Goal: Transaction & Acquisition: Download file/media

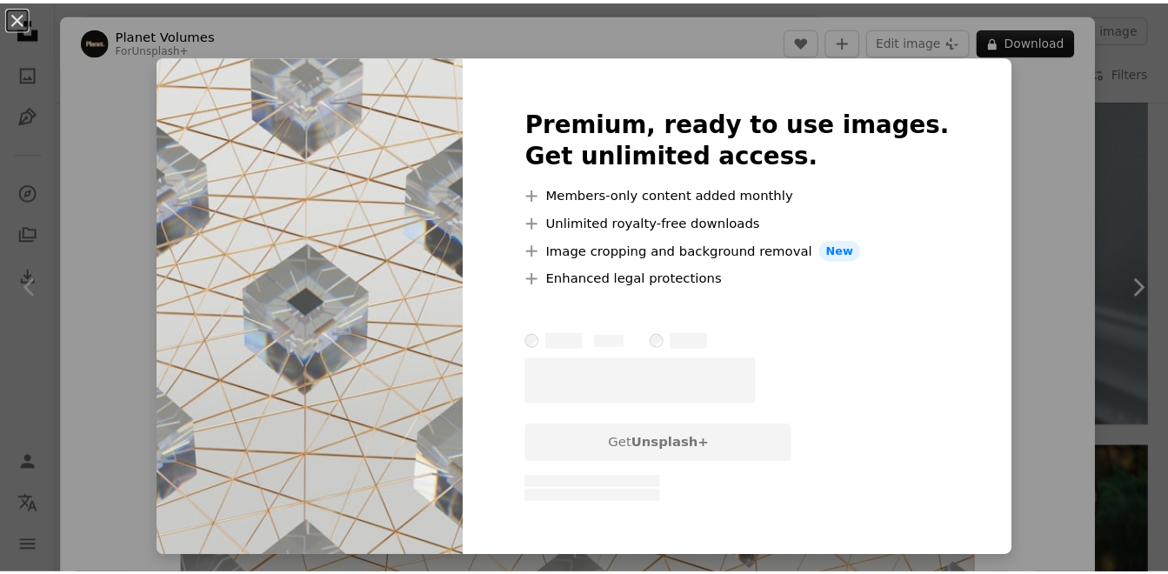
scroll to position [8087, 0]
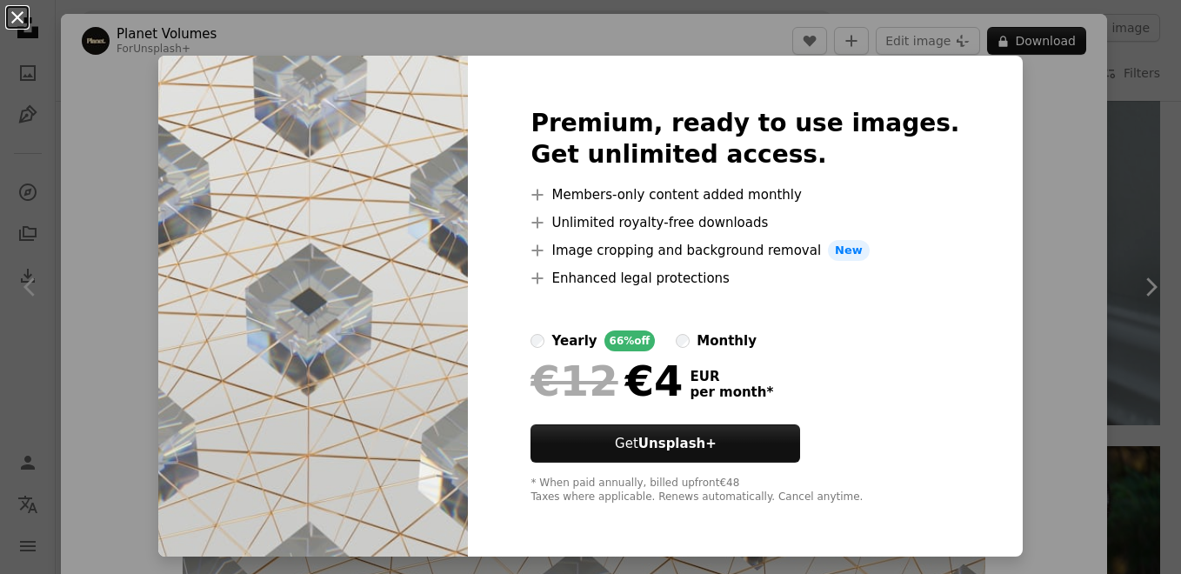
click at [14, 19] on button "An X shape" at bounding box center [17, 17] width 21 height 21
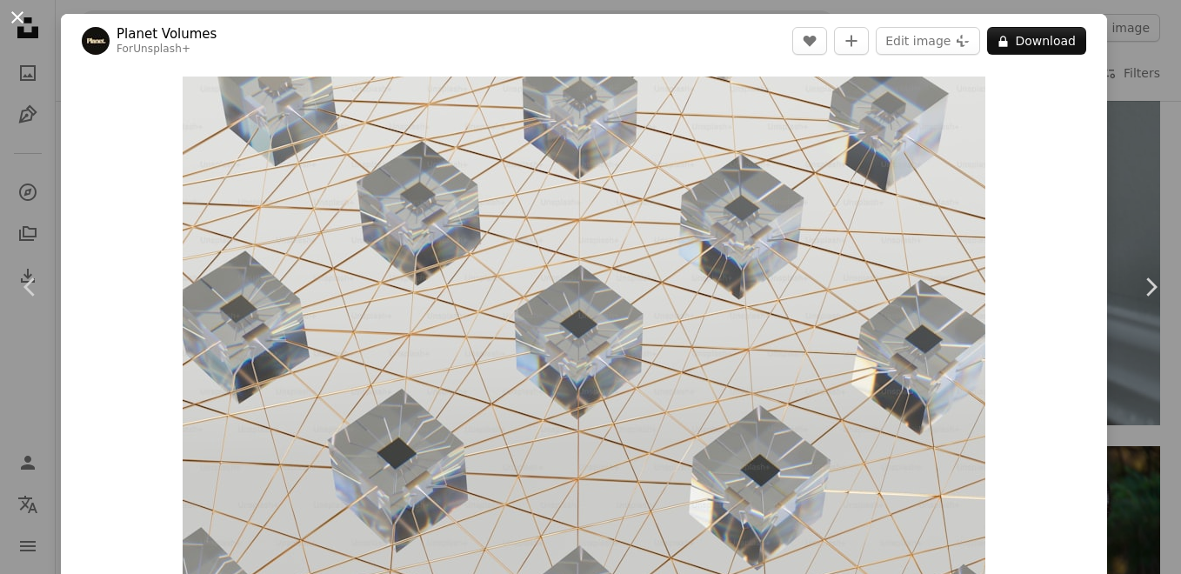
click at [19, 20] on button "An X shape" at bounding box center [17, 17] width 21 height 21
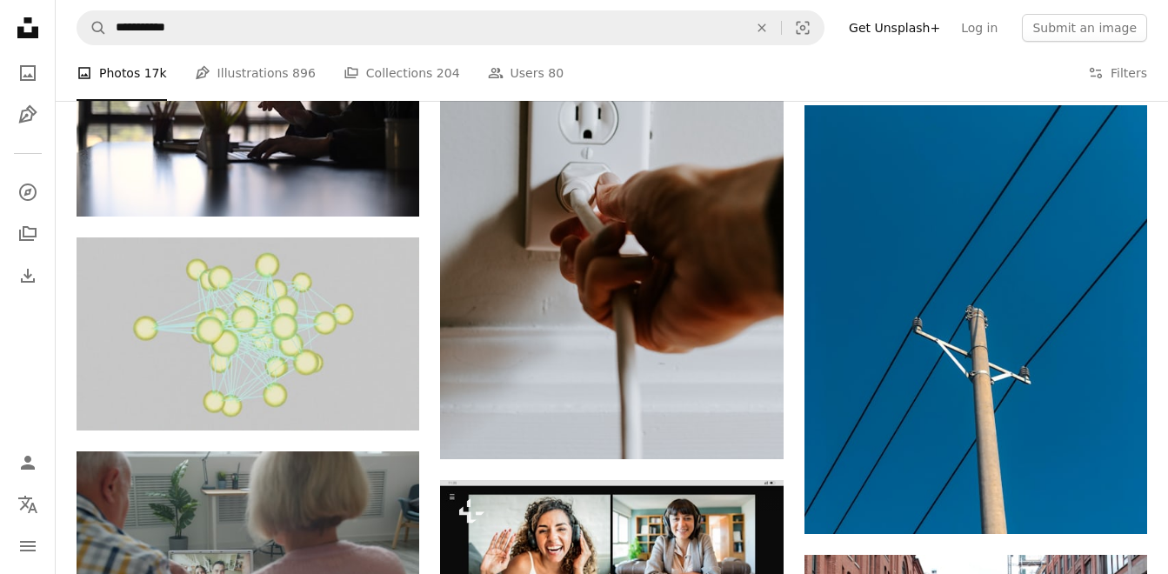
scroll to position [15304, 0]
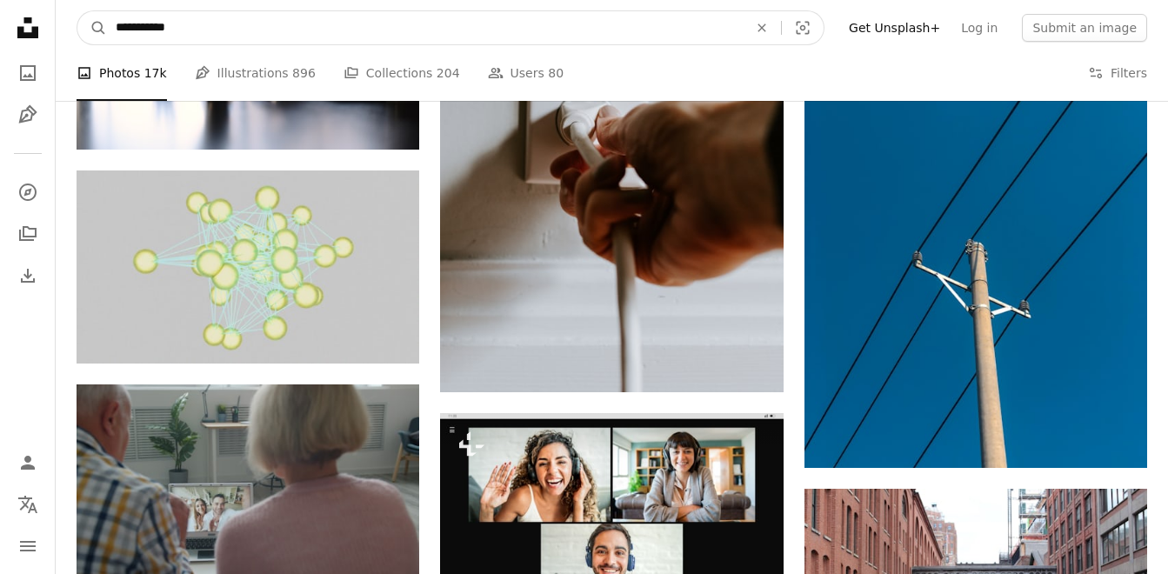
click at [228, 30] on input "**********" at bounding box center [425, 27] width 636 height 33
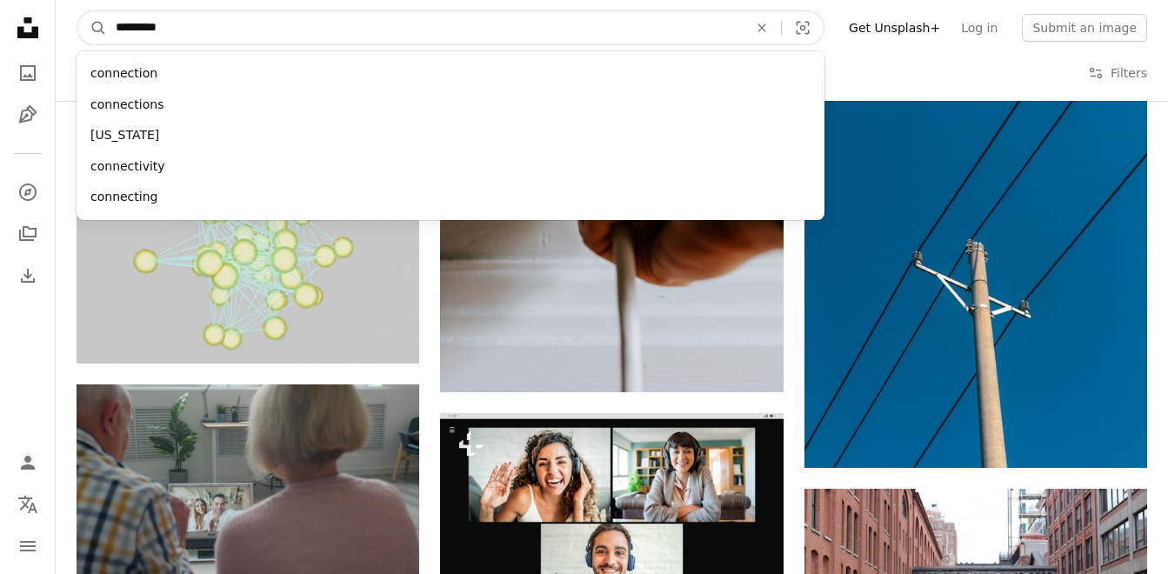
type input "**********"
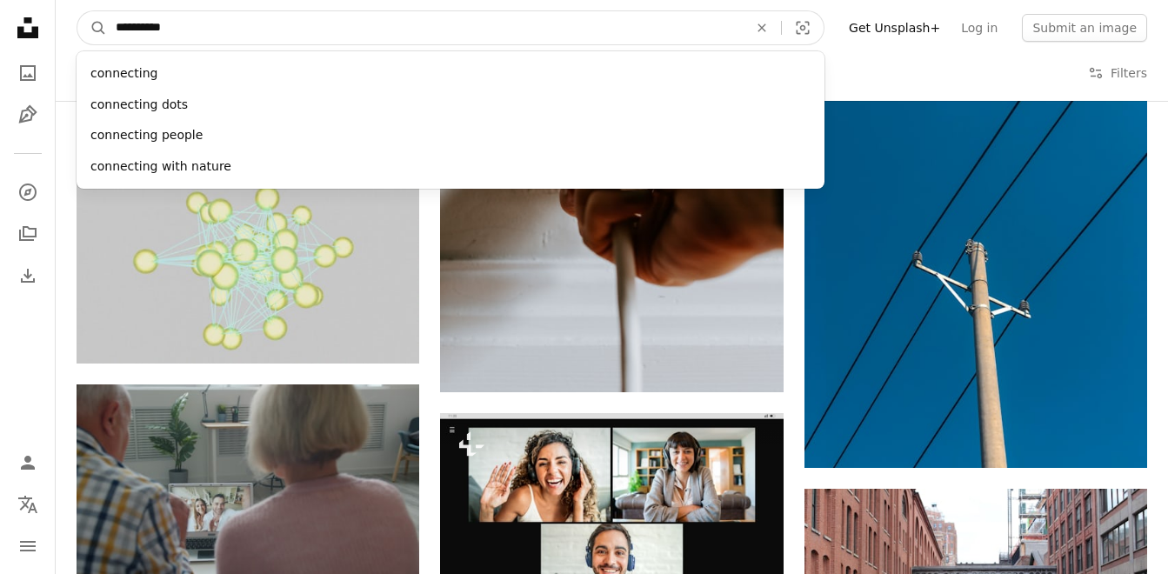
click button "A magnifying glass" at bounding box center [92, 27] width 30 height 33
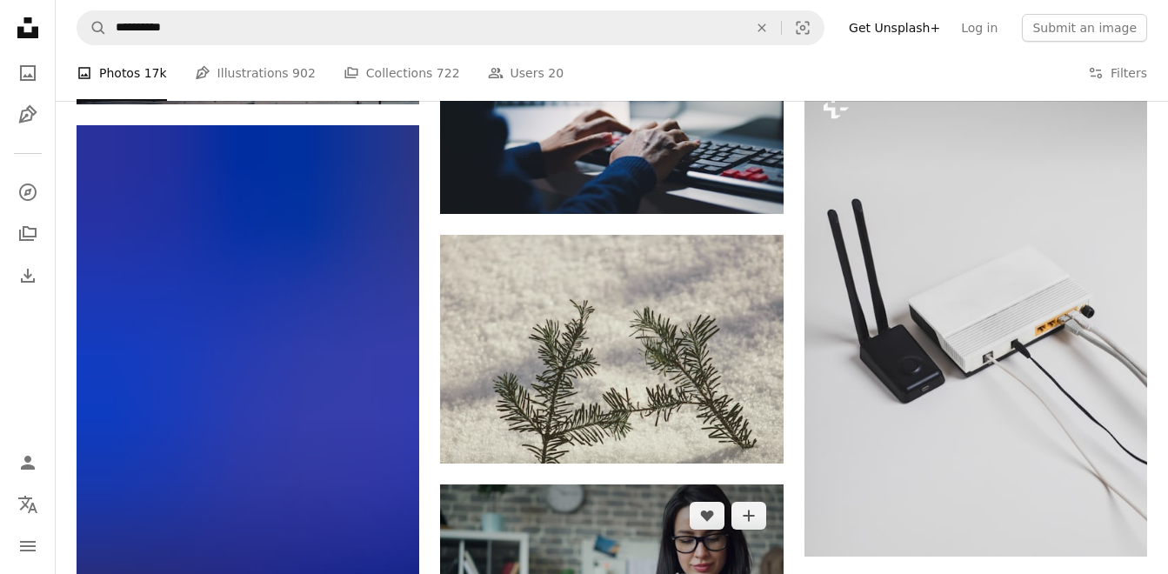
scroll to position [17130, 0]
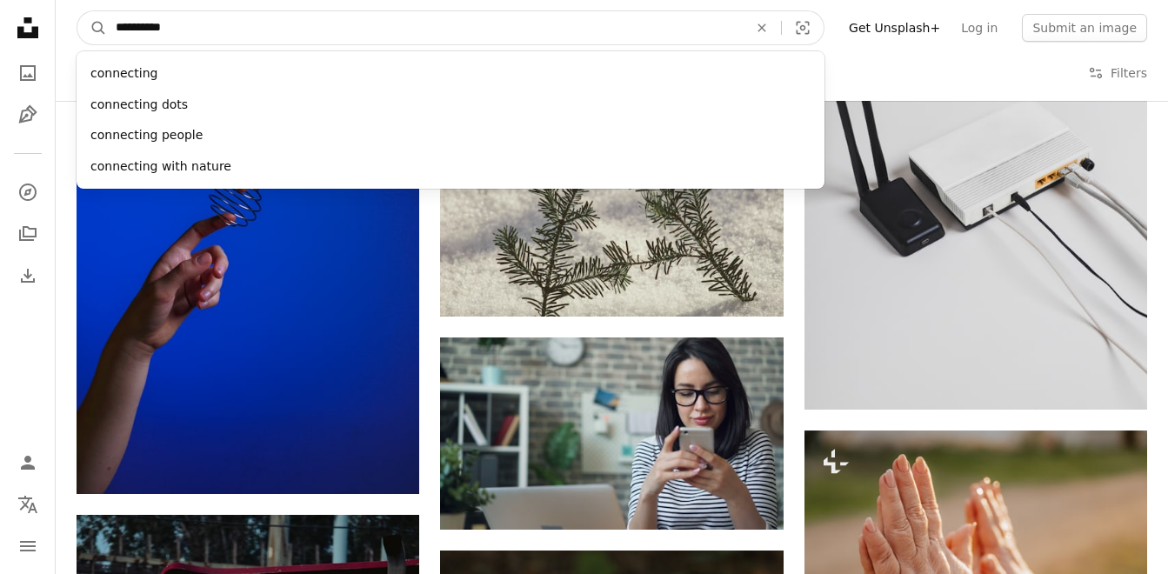
drag, startPoint x: 222, startPoint y: 40, endPoint x: 119, endPoint y: 29, distance: 103.2
click at [119, 29] on input "**********" at bounding box center [425, 27] width 636 height 33
type input "*"
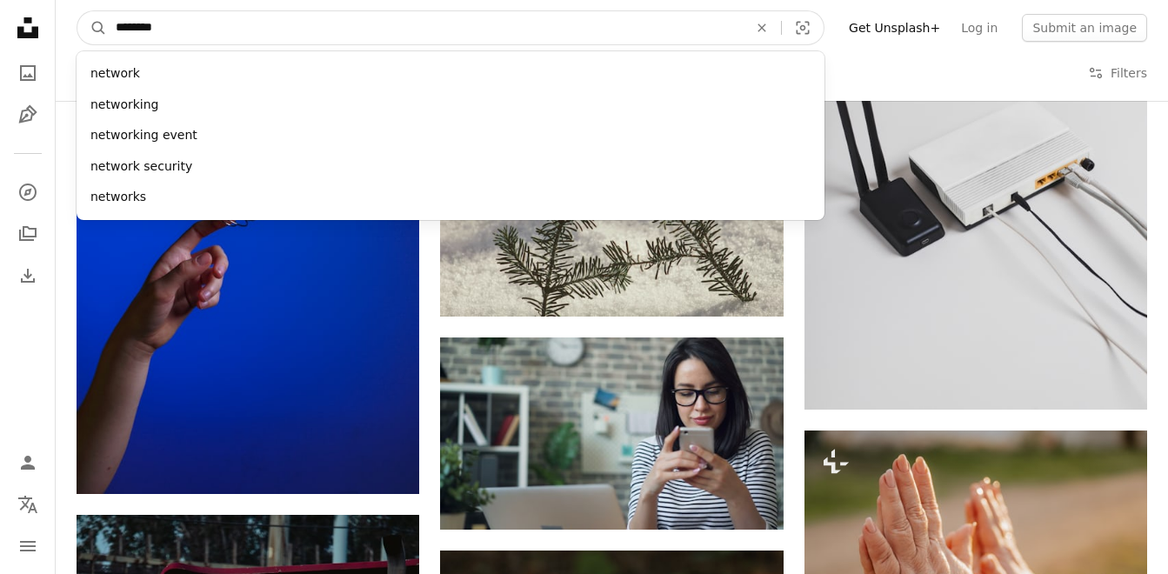
type input "********"
click at [77, 11] on button "A magnifying glass" at bounding box center [92, 27] width 30 height 33
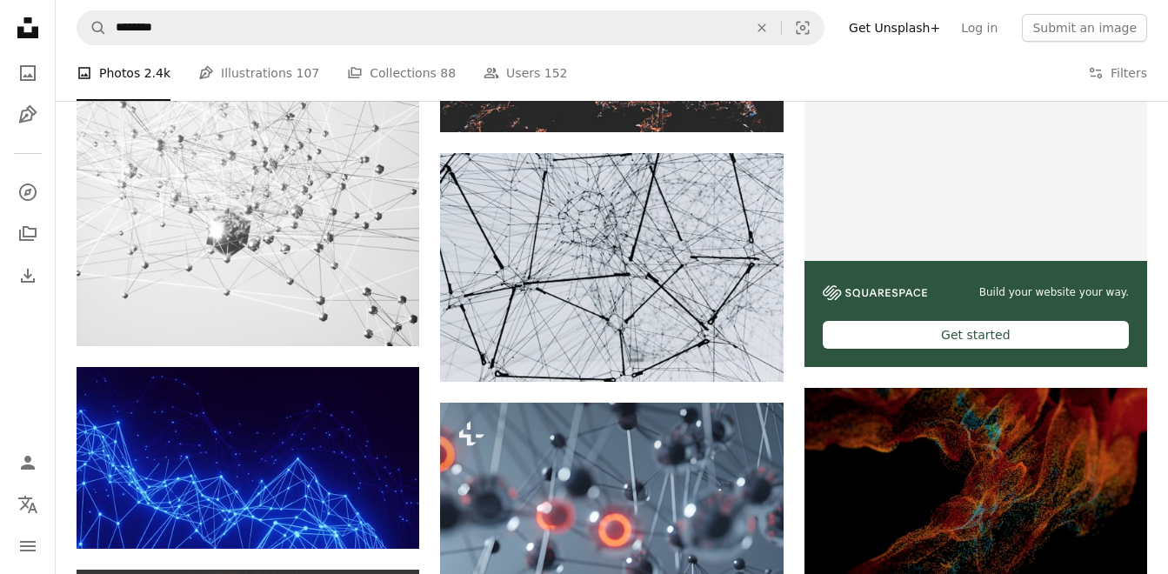
scroll to position [522, 0]
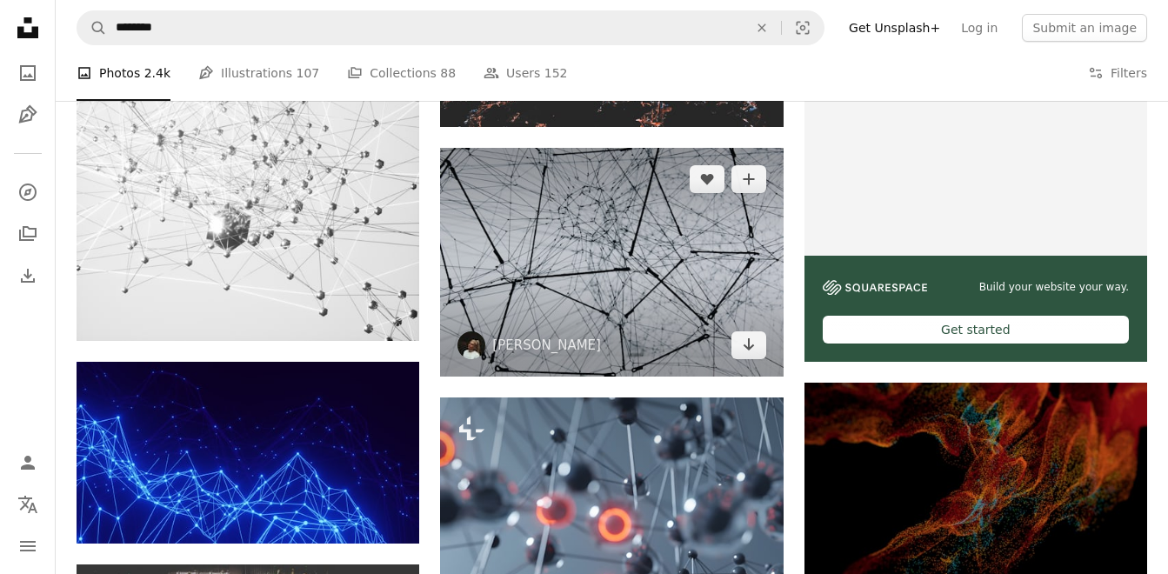
click at [719, 316] on img at bounding box center [611, 262] width 343 height 229
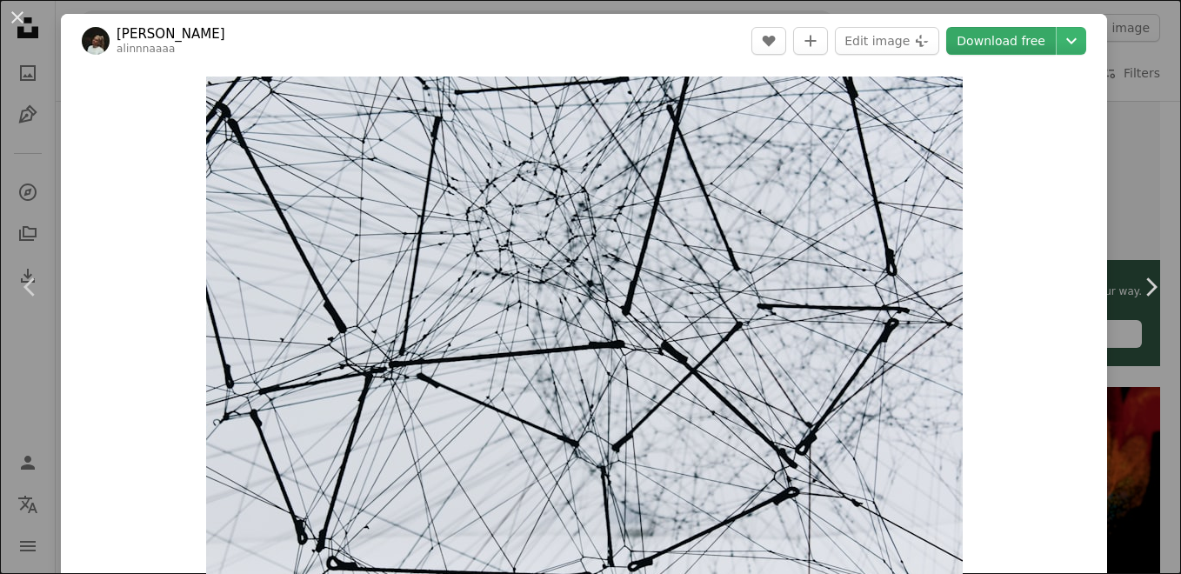
click at [997, 36] on link "Download free" at bounding box center [1001, 41] width 110 height 28
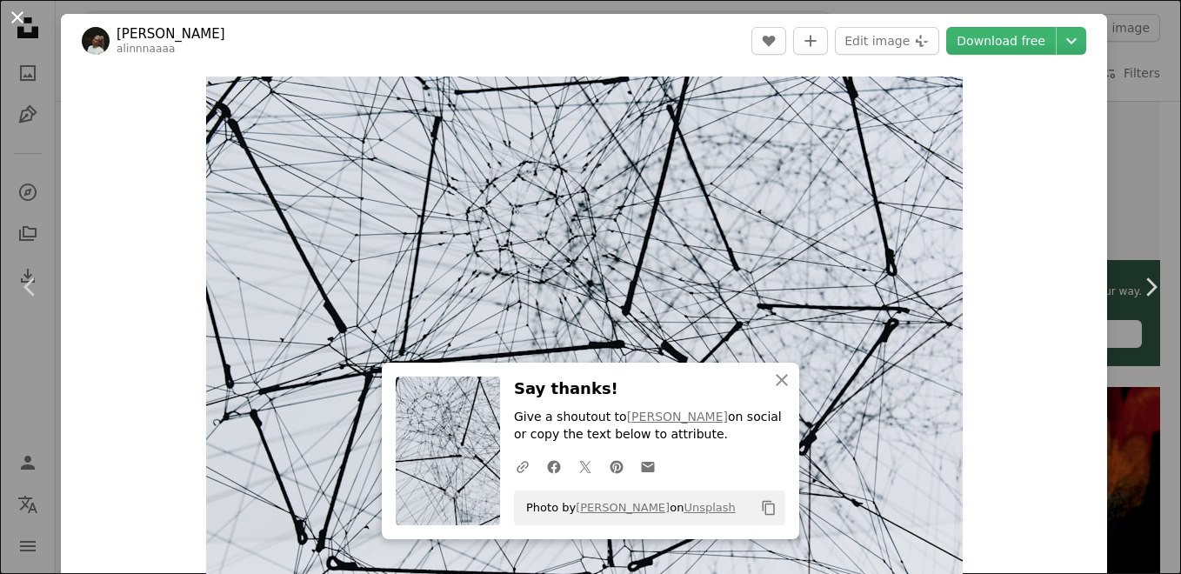
click at [14, 18] on button "An X shape" at bounding box center [17, 17] width 21 height 21
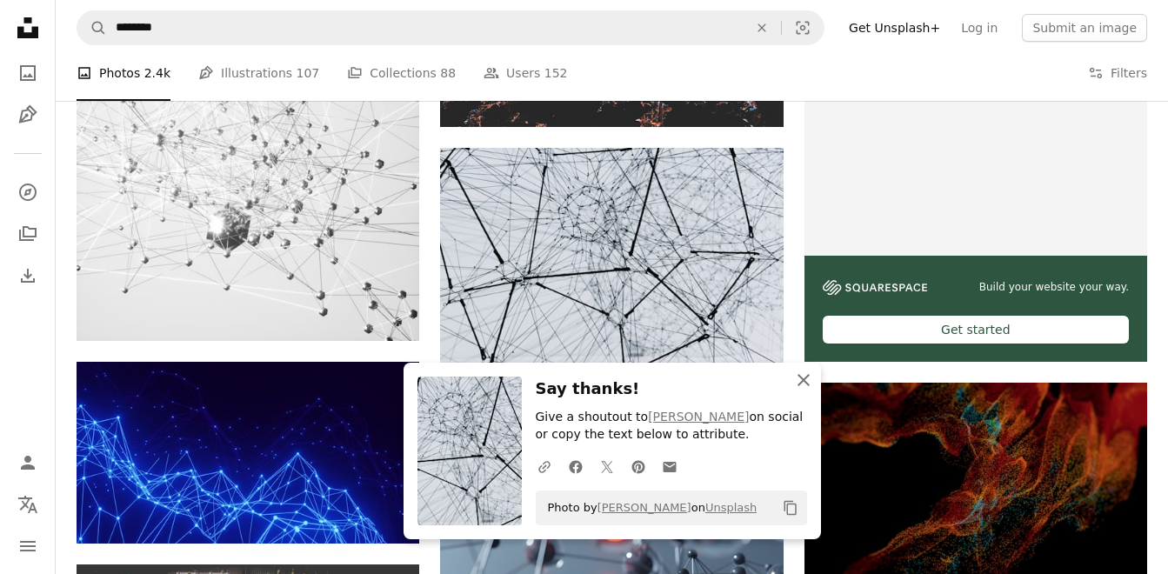
click at [801, 382] on icon "button" at bounding box center [803, 380] width 12 height 12
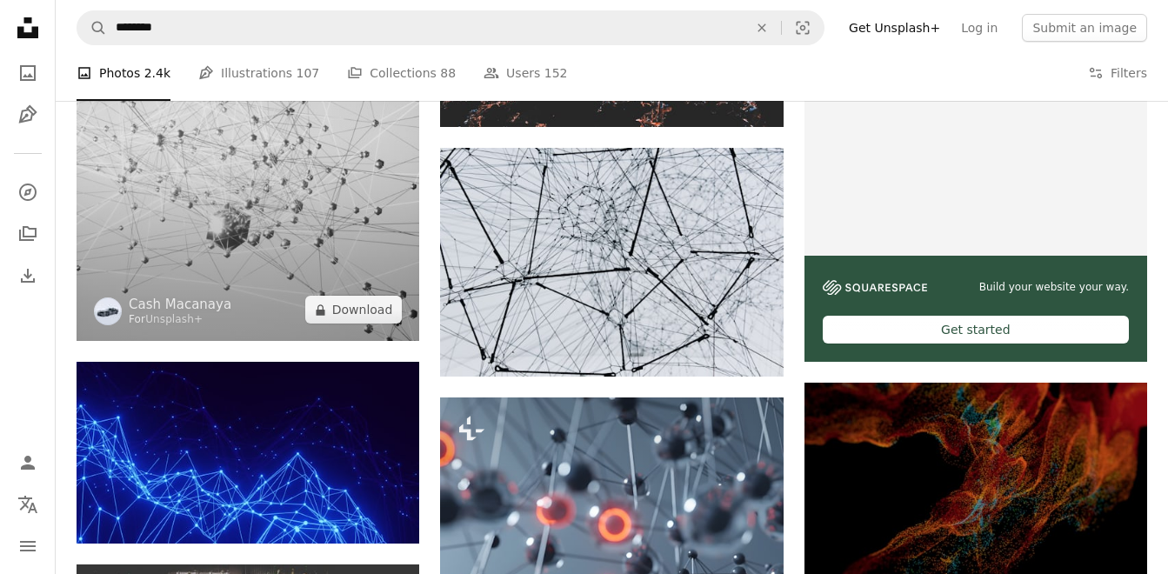
click at [322, 255] on img at bounding box center [248, 126] width 343 height 429
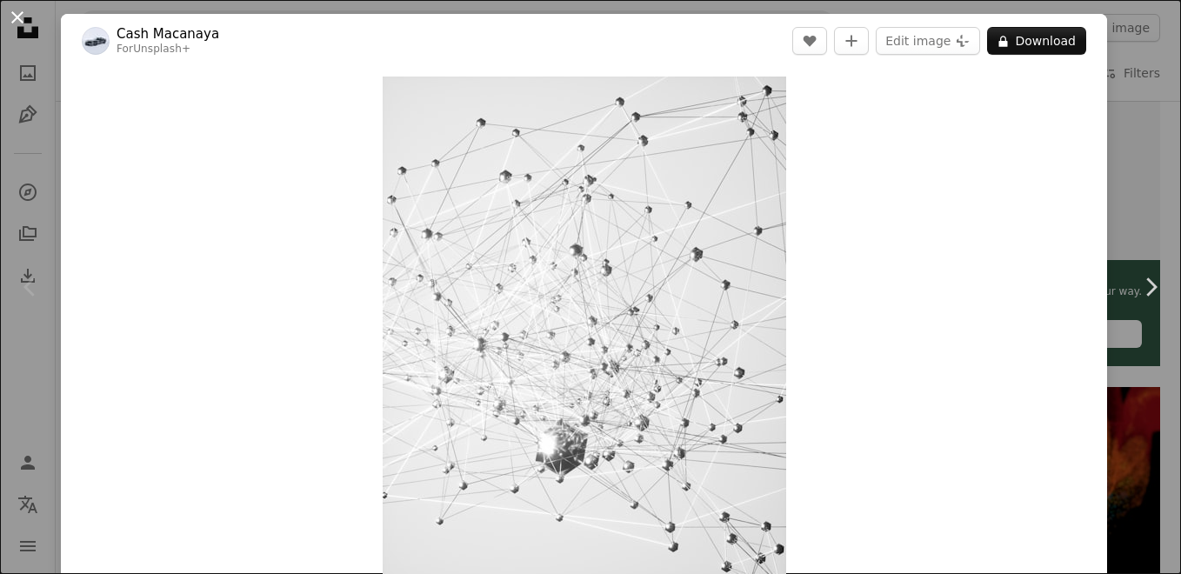
click at [12, 7] on button "An X shape" at bounding box center [17, 17] width 21 height 21
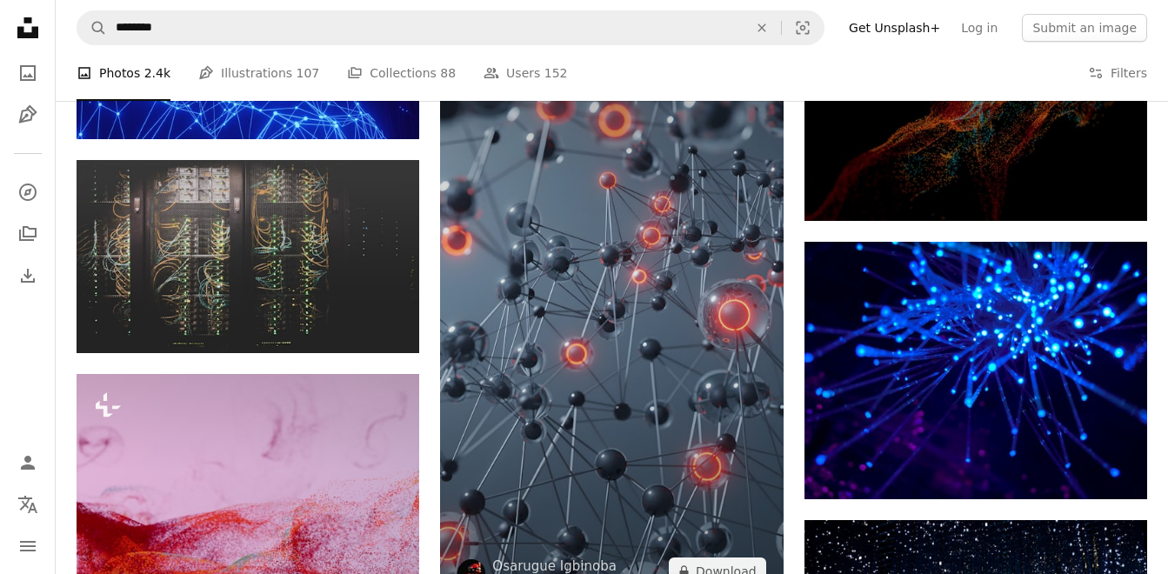
scroll to position [956, 0]
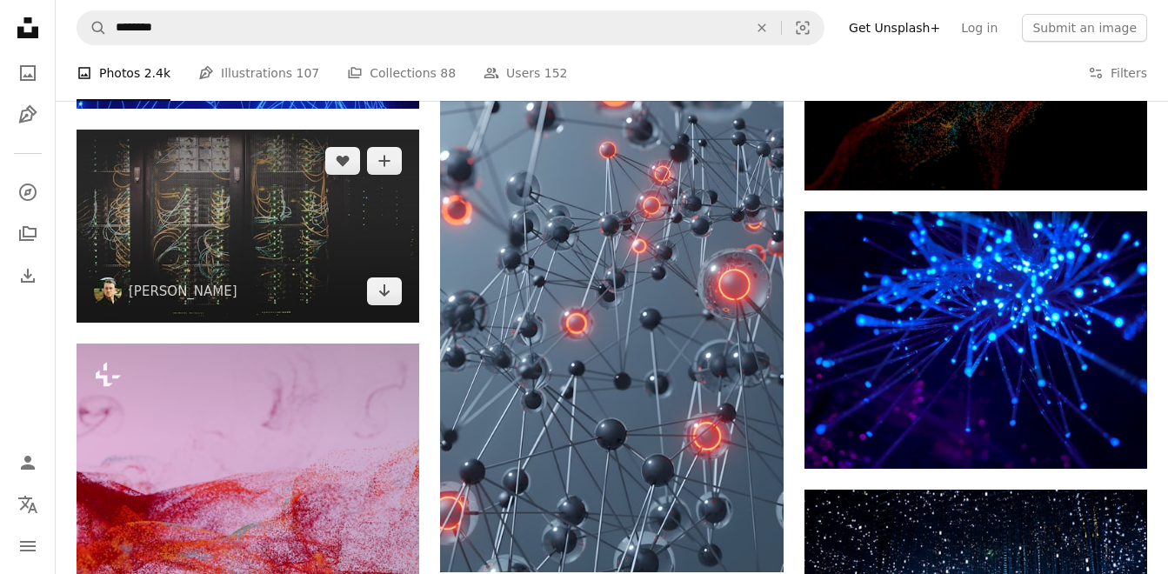
click at [248, 275] on img at bounding box center [248, 226] width 343 height 193
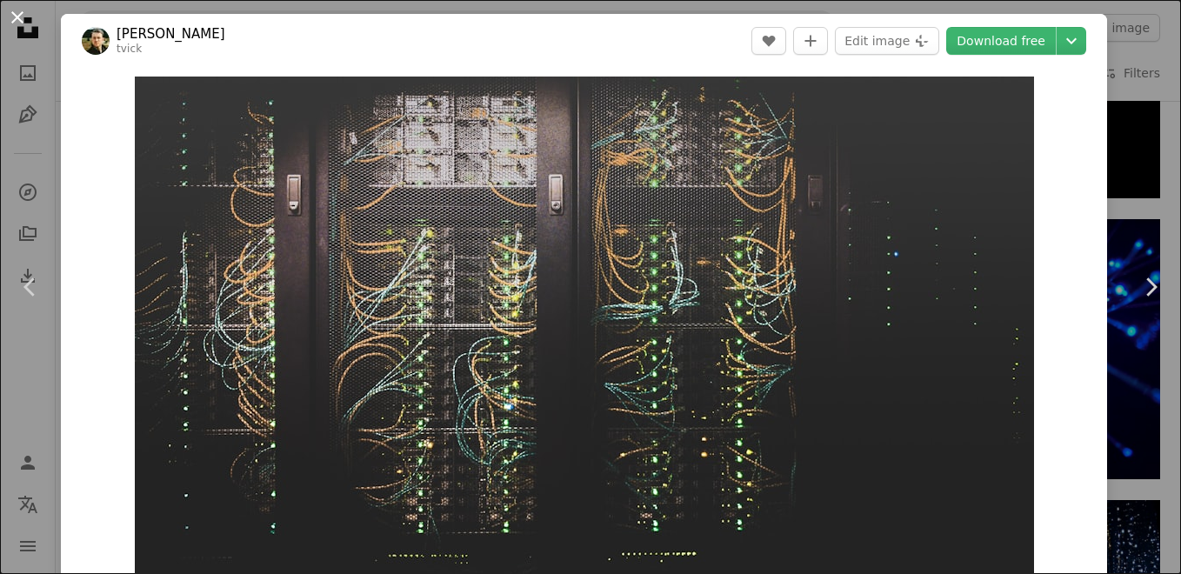
click at [23, 16] on button "An X shape" at bounding box center [17, 17] width 21 height 21
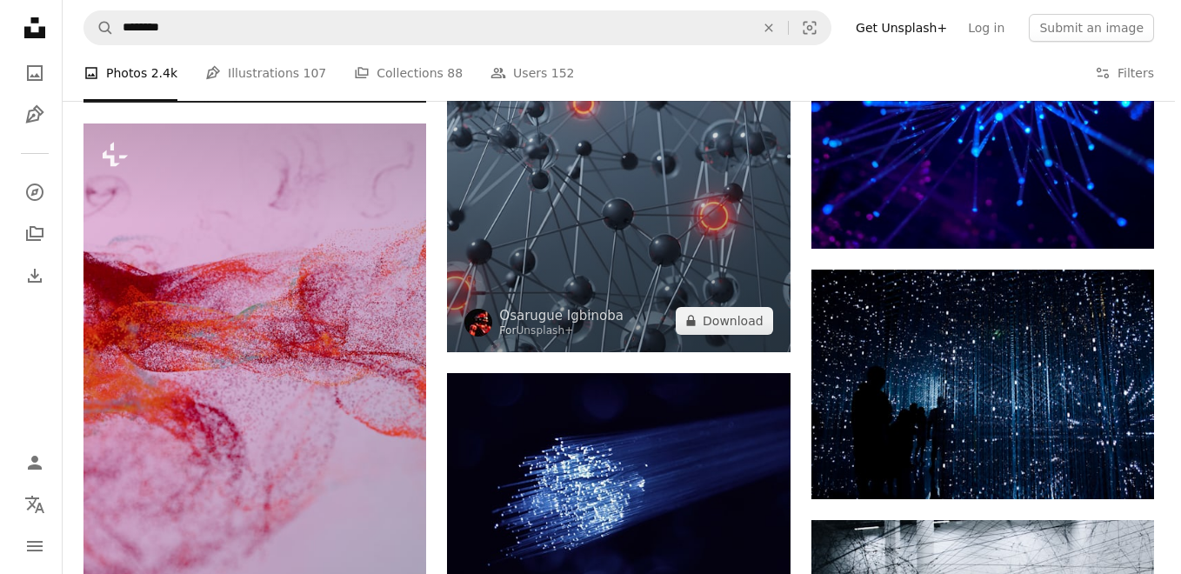
scroll to position [1304, 0]
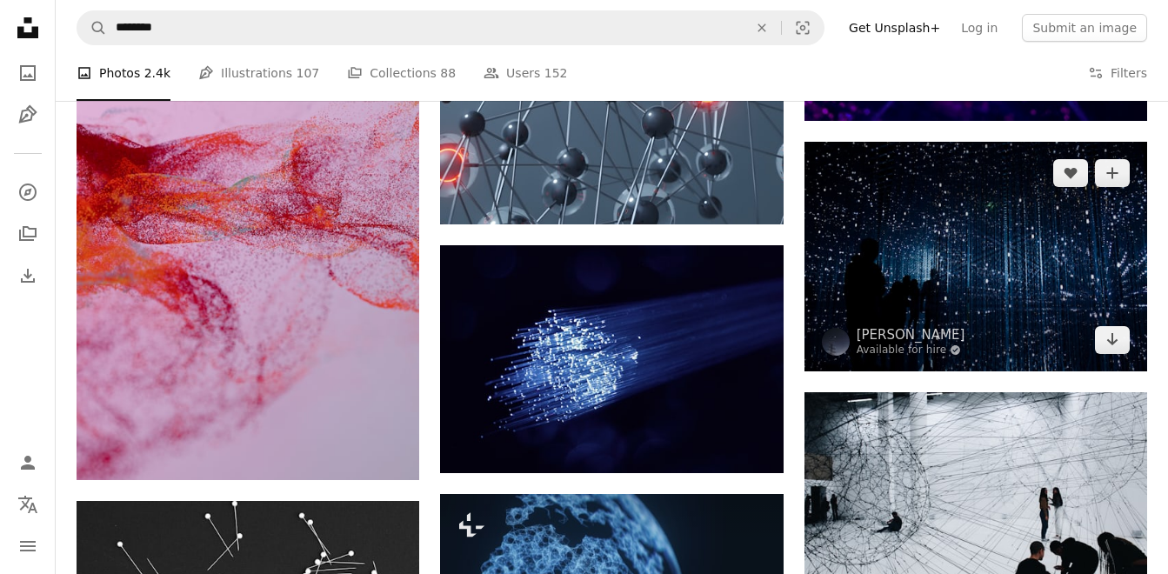
click at [1045, 282] on img at bounding box center [975, 256] width 343 height 229
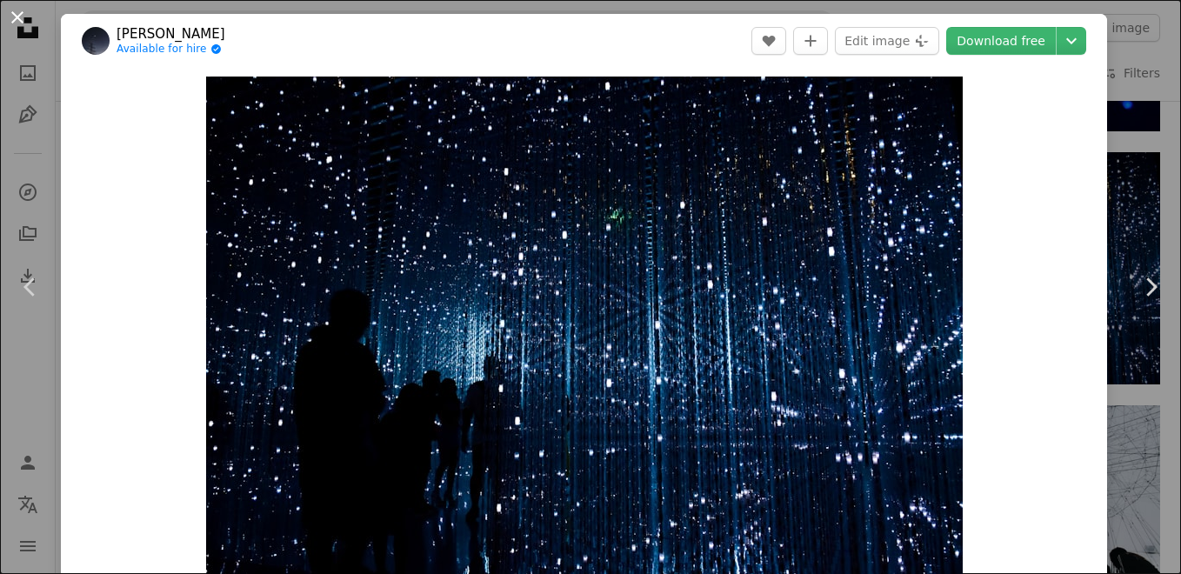
click at [17, 15] on button "An X shape" at bounding box center [17, 17] width 21 height 21
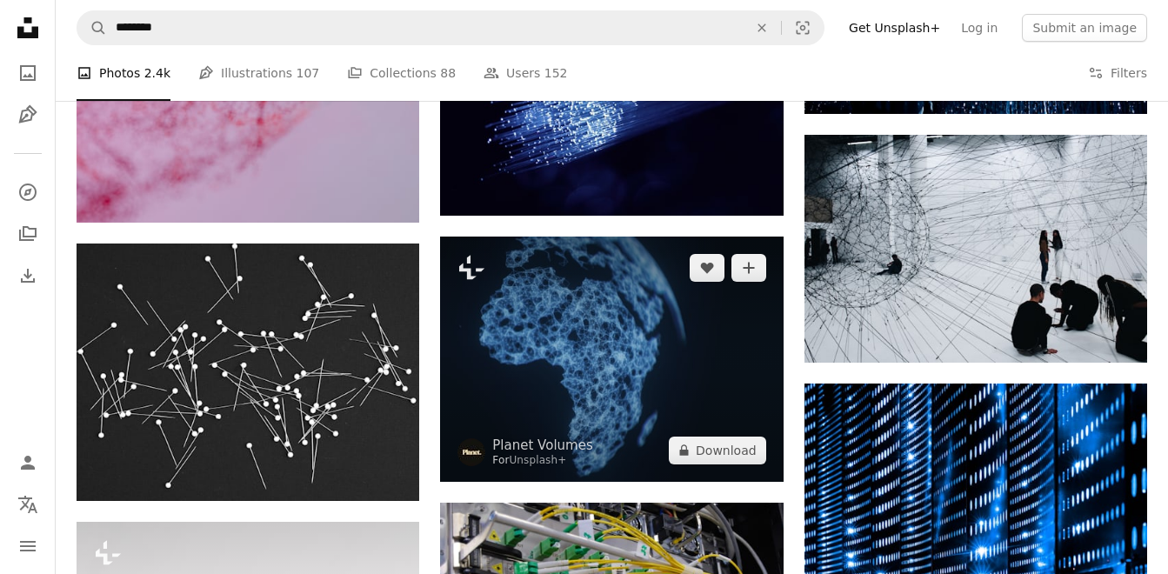
scroll to position [1565, 0]
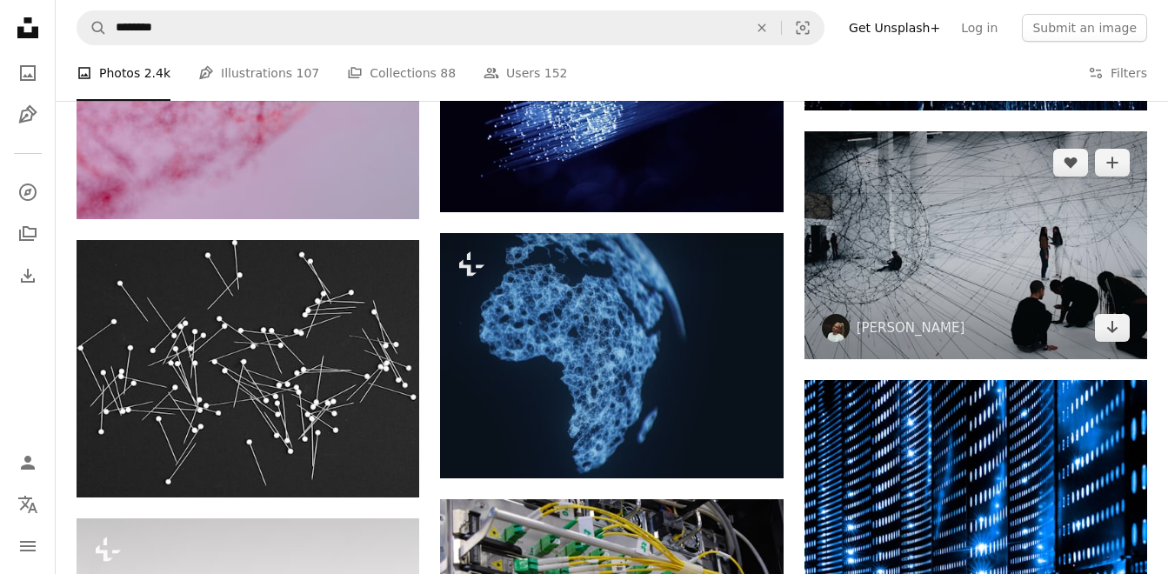
click at [1088, 273] on img at bounding box center [975, 245] width 343 height 229
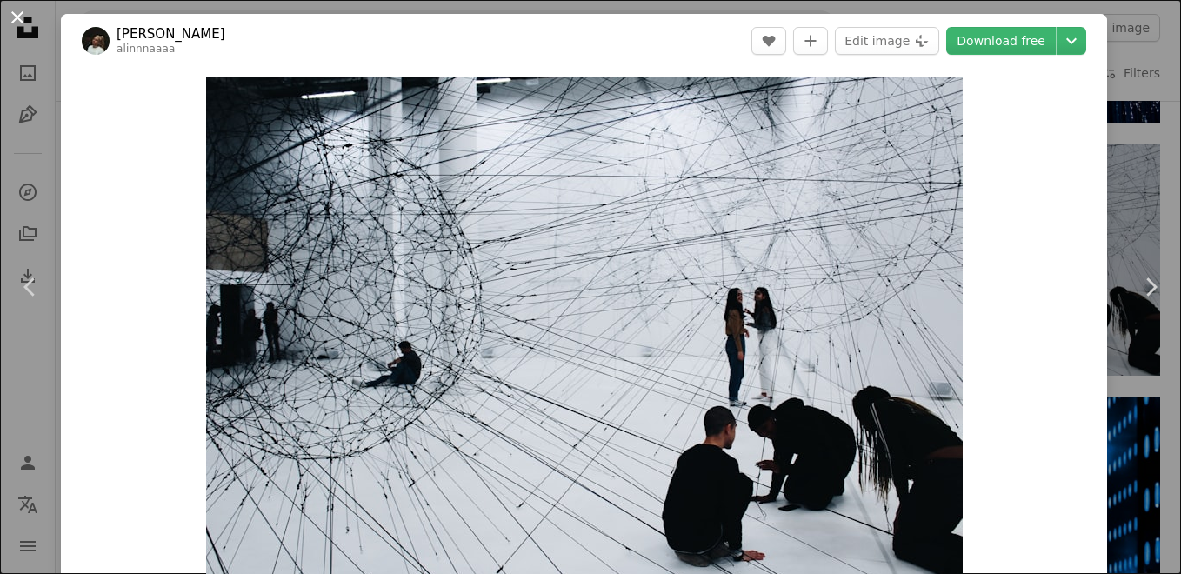
click at [13, 19] on button "An X shape" at bounding box center [17, 17] width 21 height 21
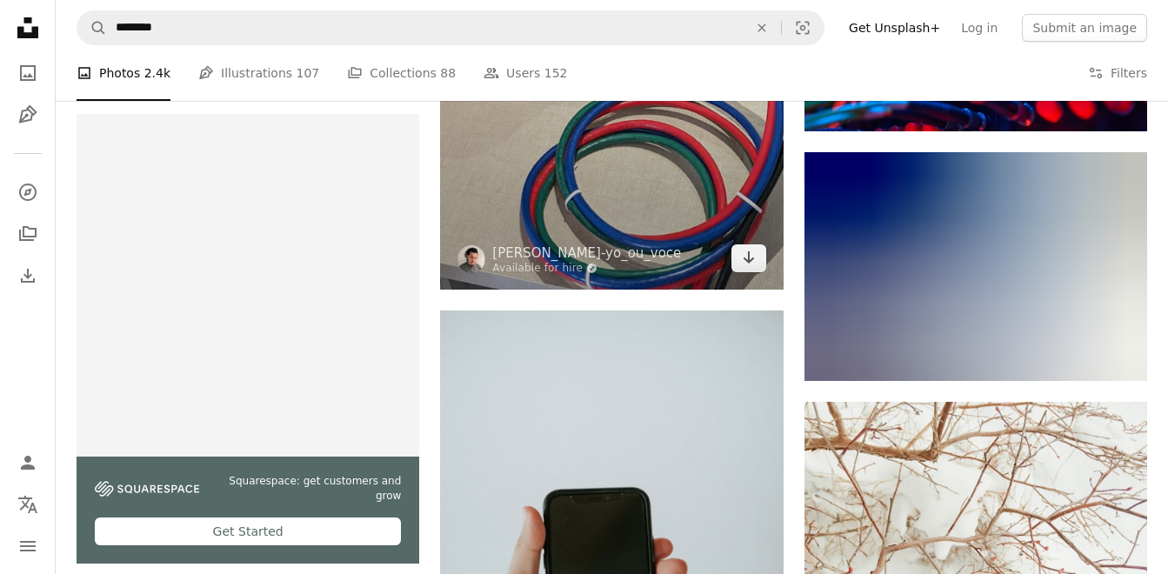
scroll to position [3130, 0]
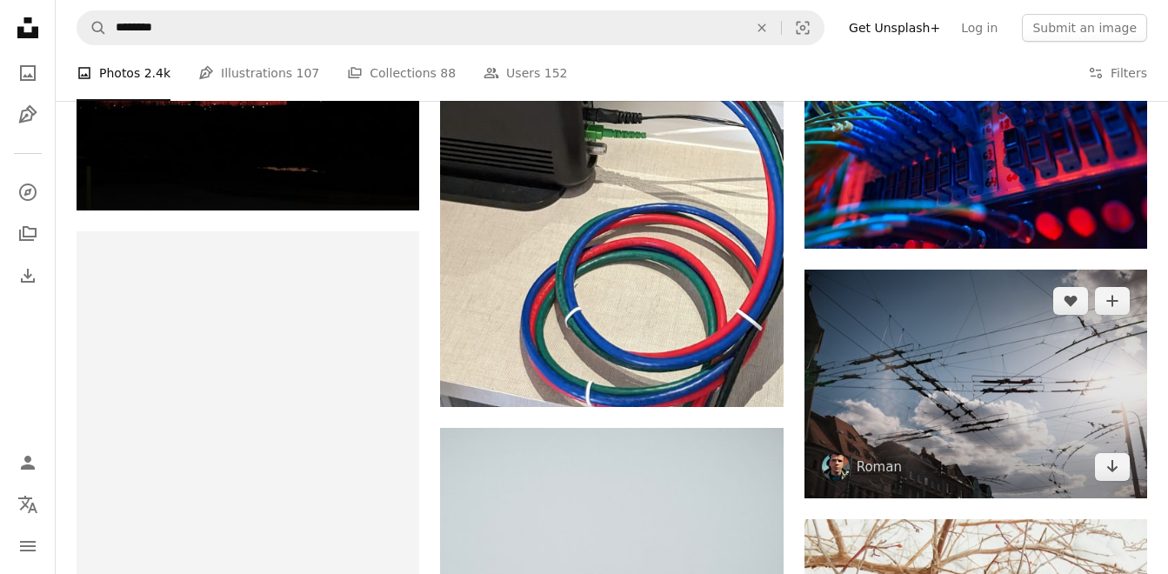
click at [867, 446] on img at bounding box center [975, 384] width 343 height 229
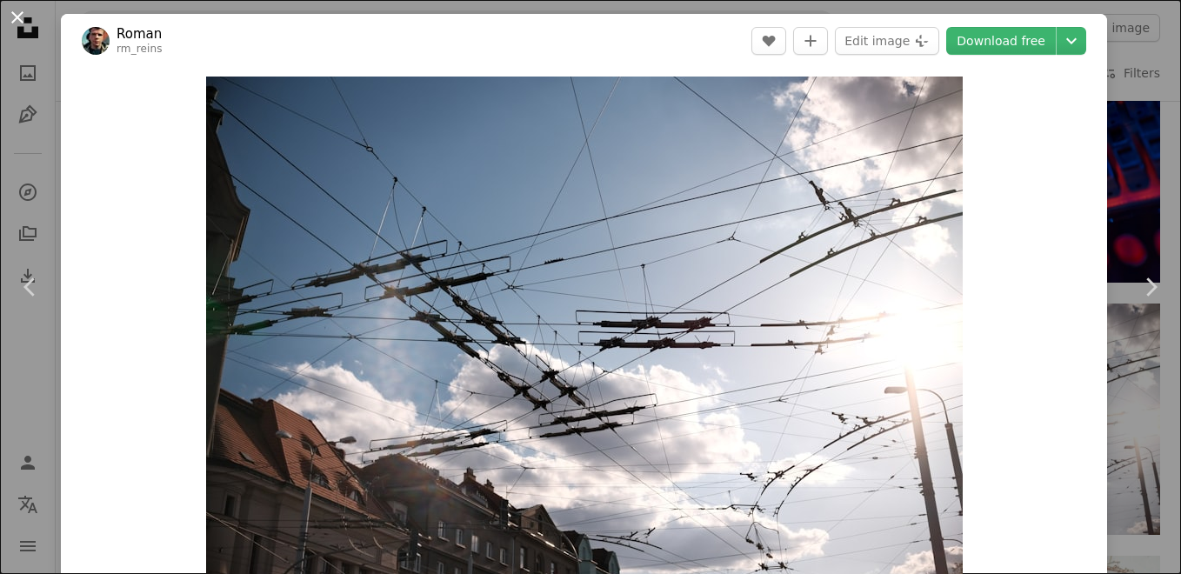
click at [7, 20] on button "An X shape" at bounding box center [17, 17] width 21 height 21
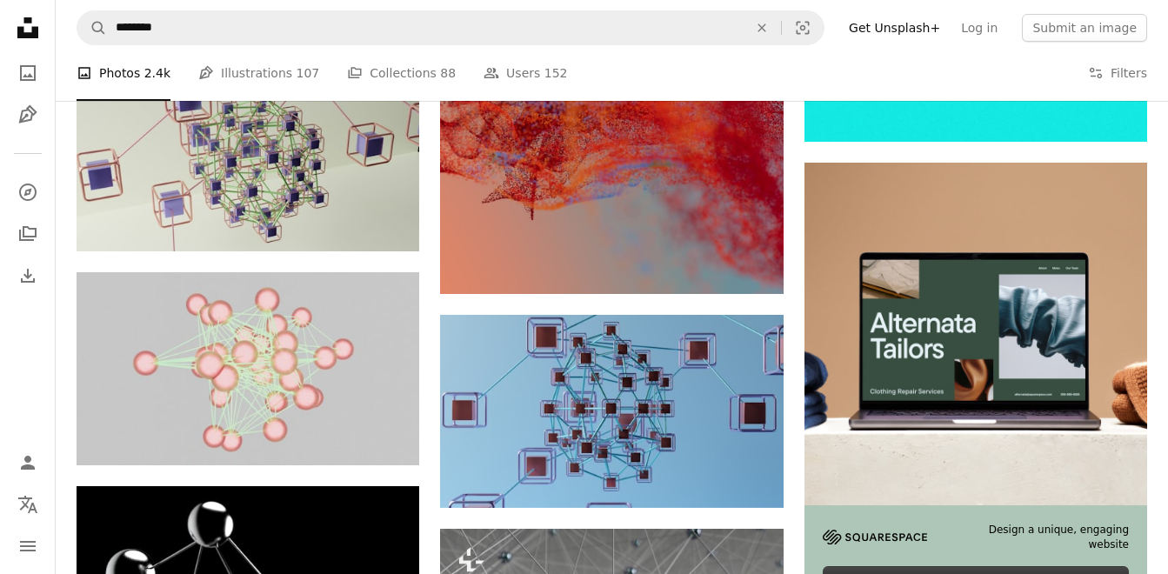
scroll to position [5913, 0]
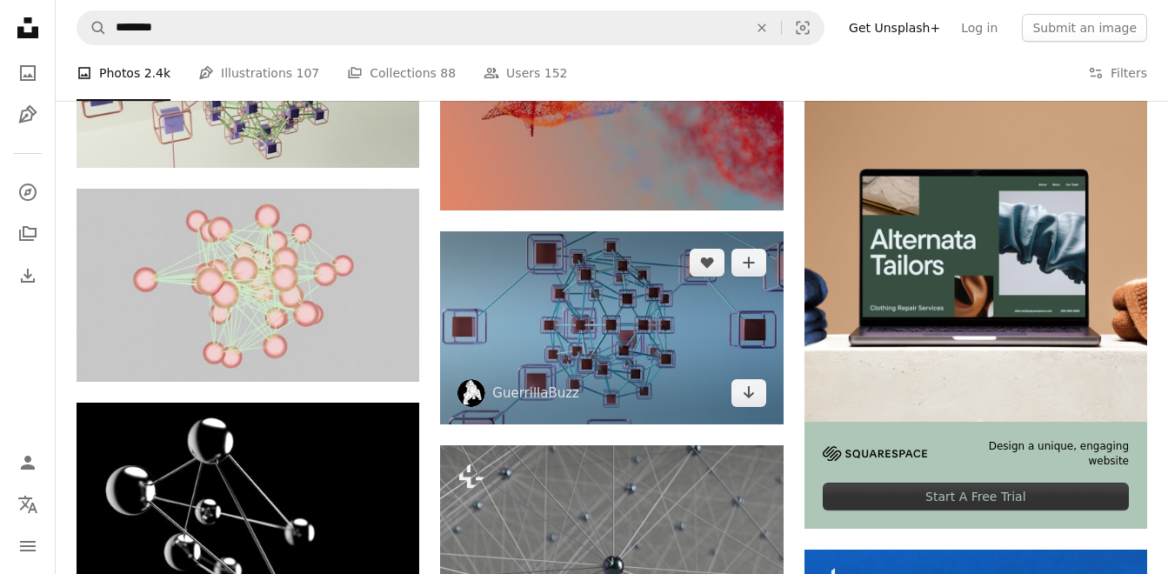
click at [615, 357] on img at bounding box center [611, 327] width 343 height 193
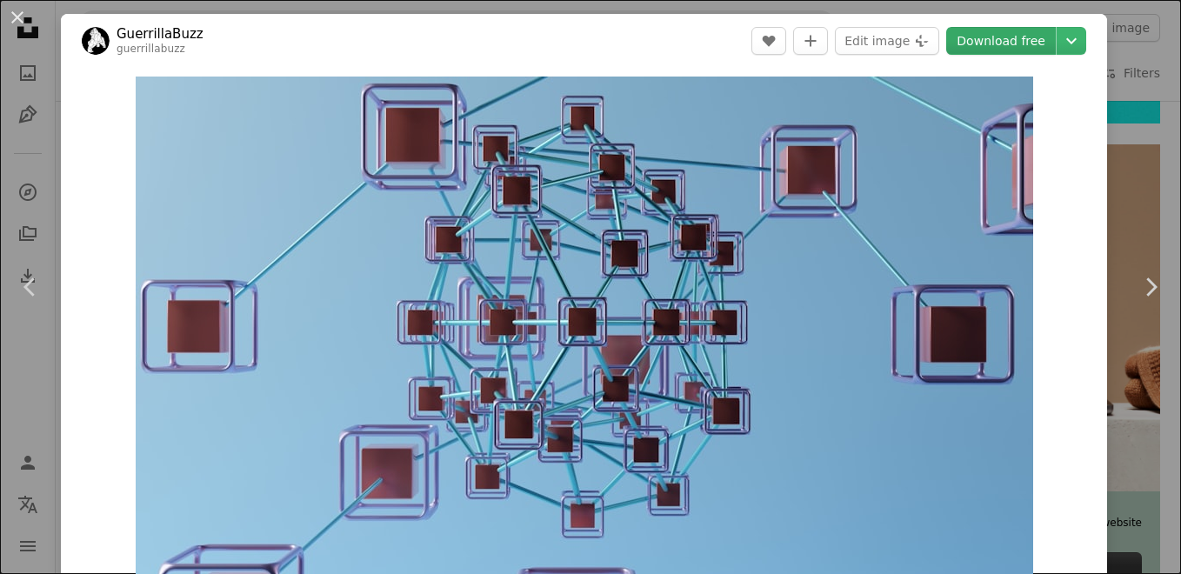
click at [996, 42] on link "Download free" at bounding box center [1001, 41] width 110 height 28
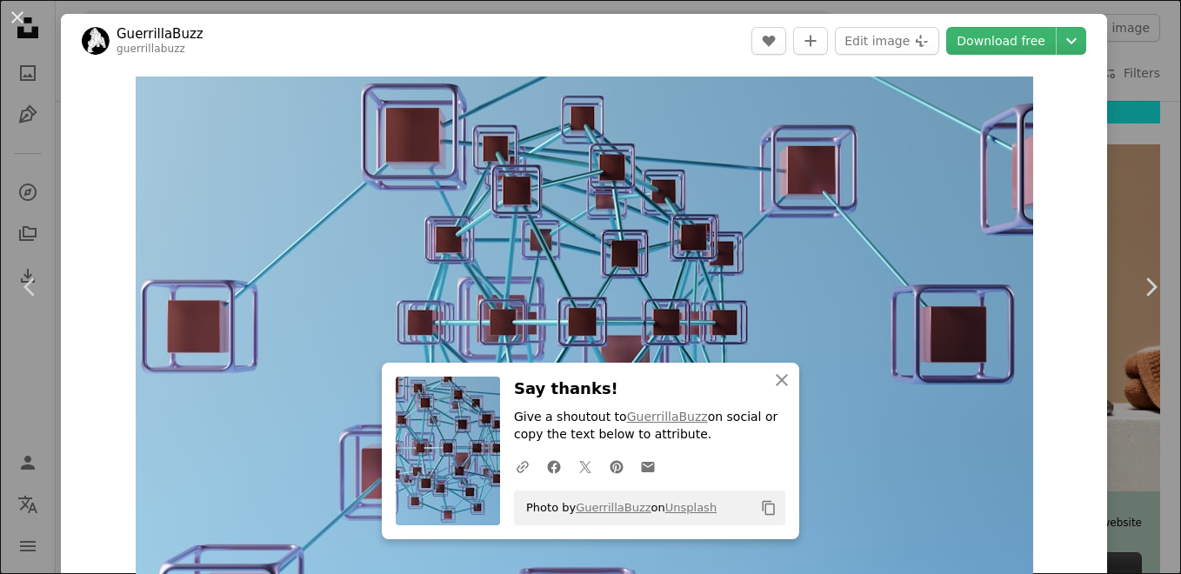
drag, startPoint x: 14, startPoint y: 16, endPoint x: 27, endPoint y: 21, distance: 14.0
click at [14, 16] on button "An X shape" at bounding box center [17, 17] width 21 height 21
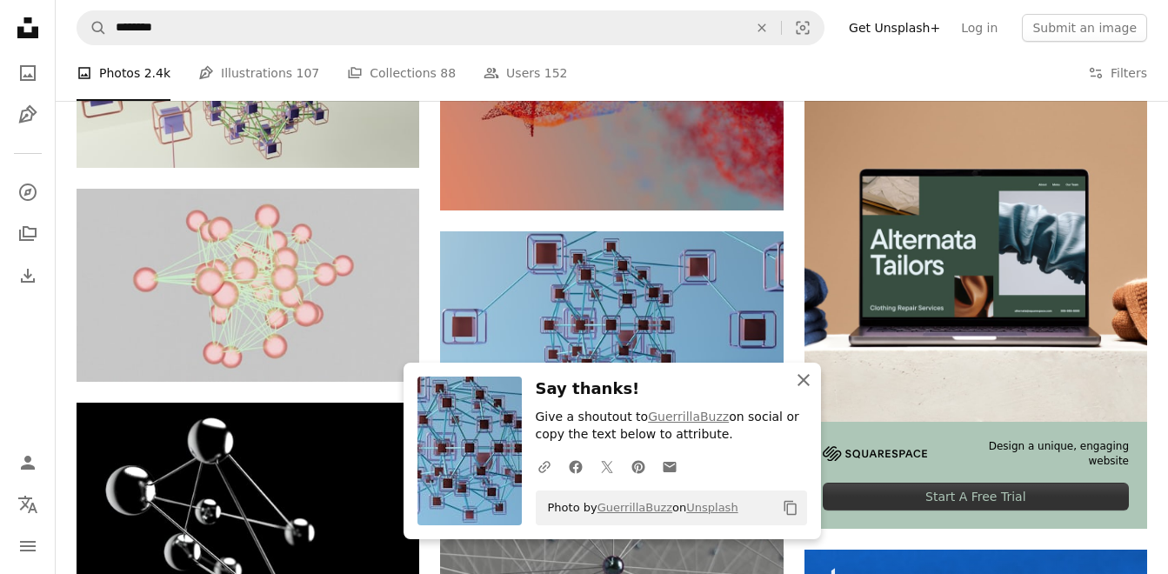
click at [795, 382] on icon "An X shape" at bounding box center [803, 380] width 21 height 21
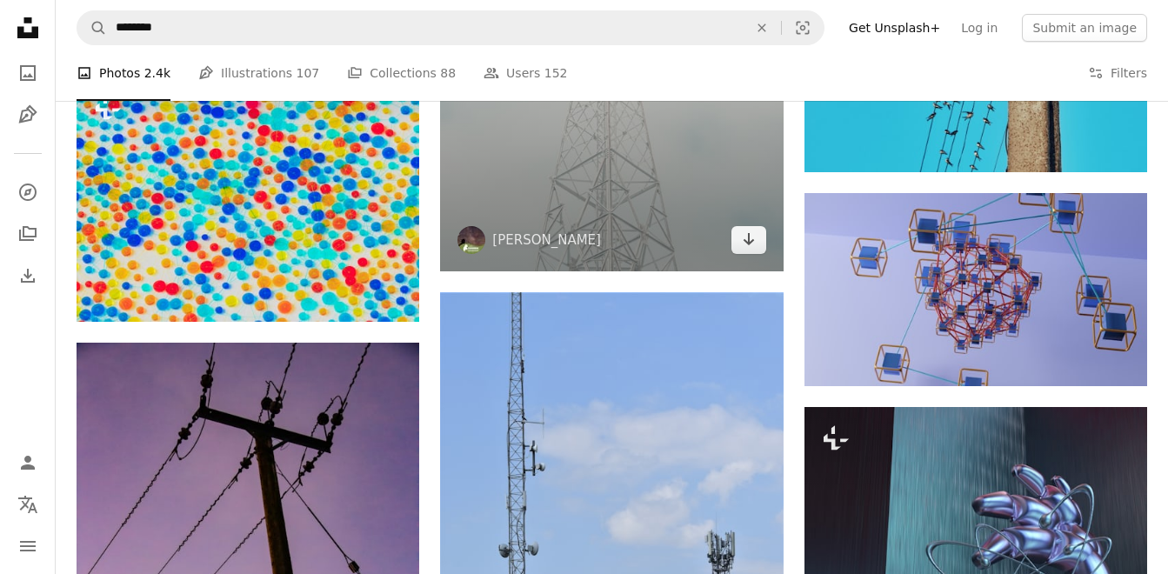
scroll to position [12000, 0]
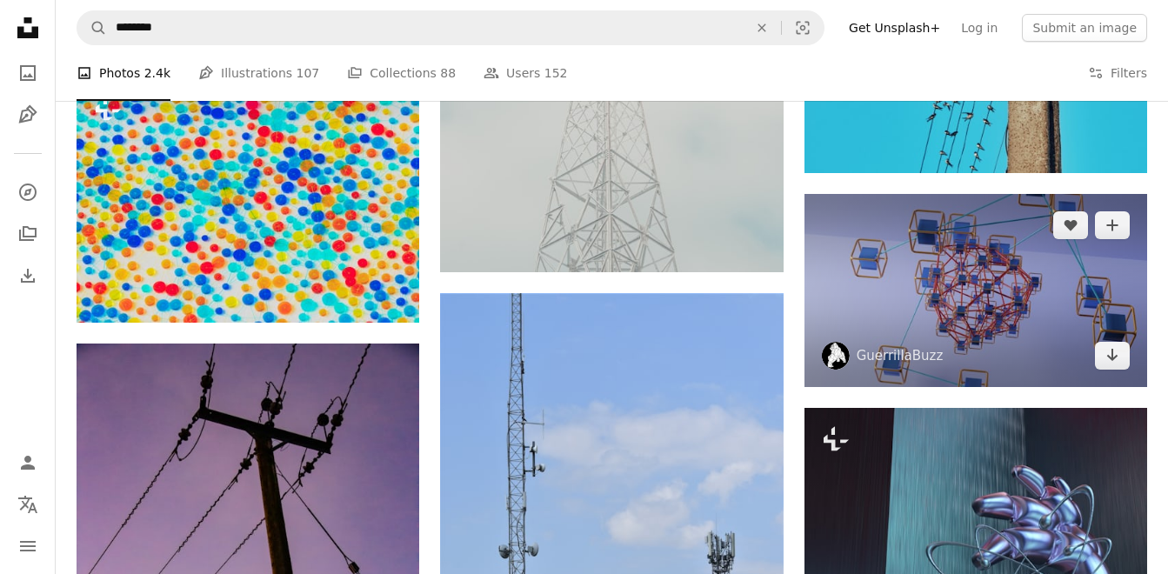
click at [956, 306] on img at bounding box center [975, 290] width 343 height 193
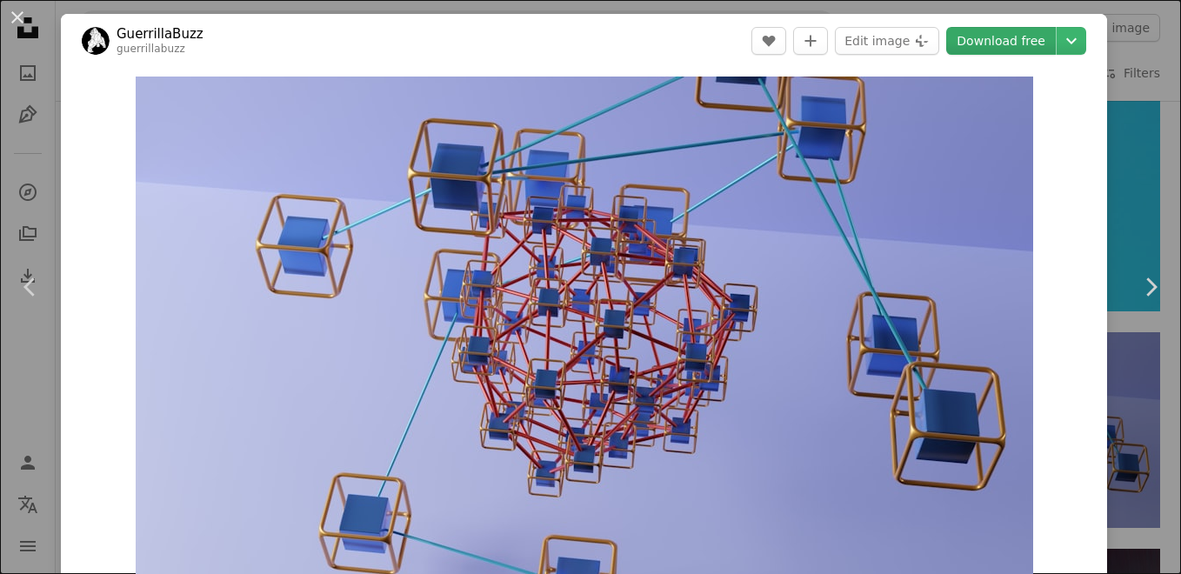
click at [999, 42] on link "Download free" at bounding box center [1001, 41] width 110 height 28
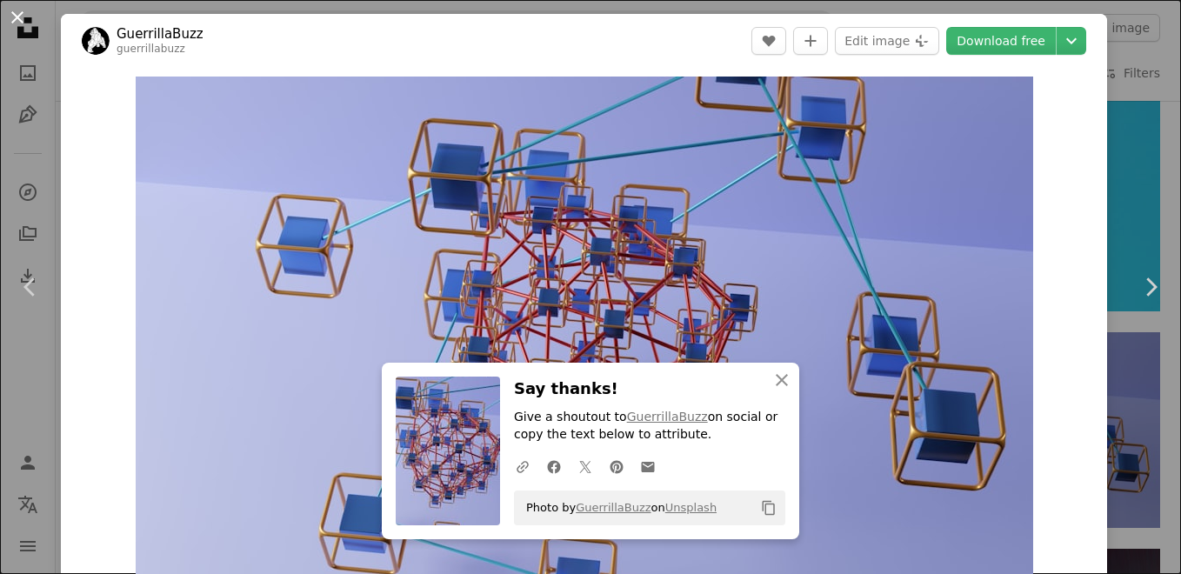
click at [19, 11] on button "An X shape" at bounding box center [17, 17] width 21 height 21
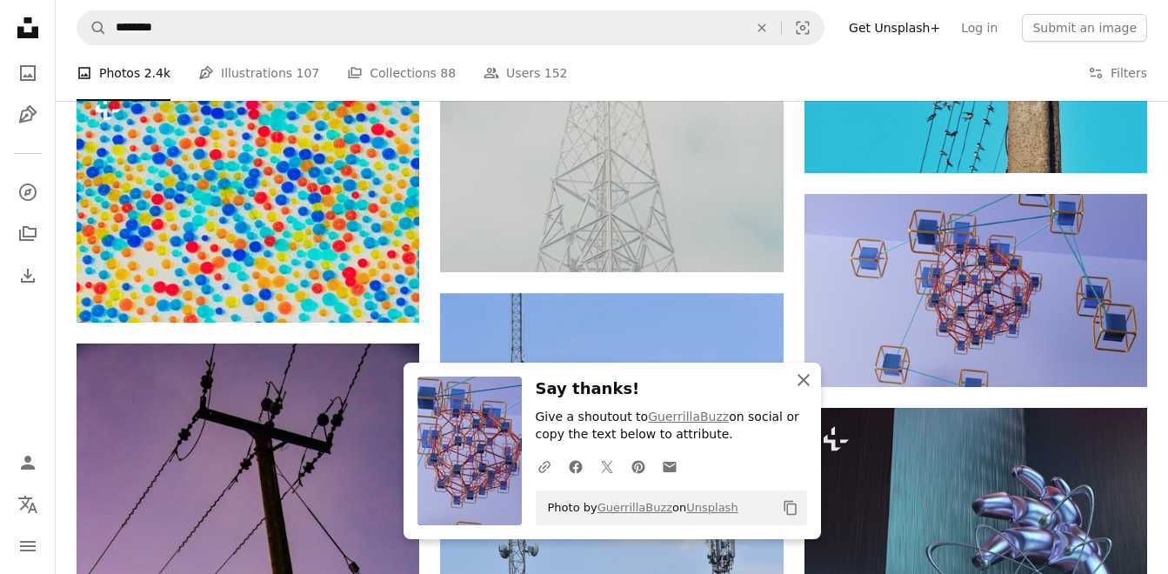
click at [806, 377] on icon "button" at bounding box center [803, 380] width 12 height 12
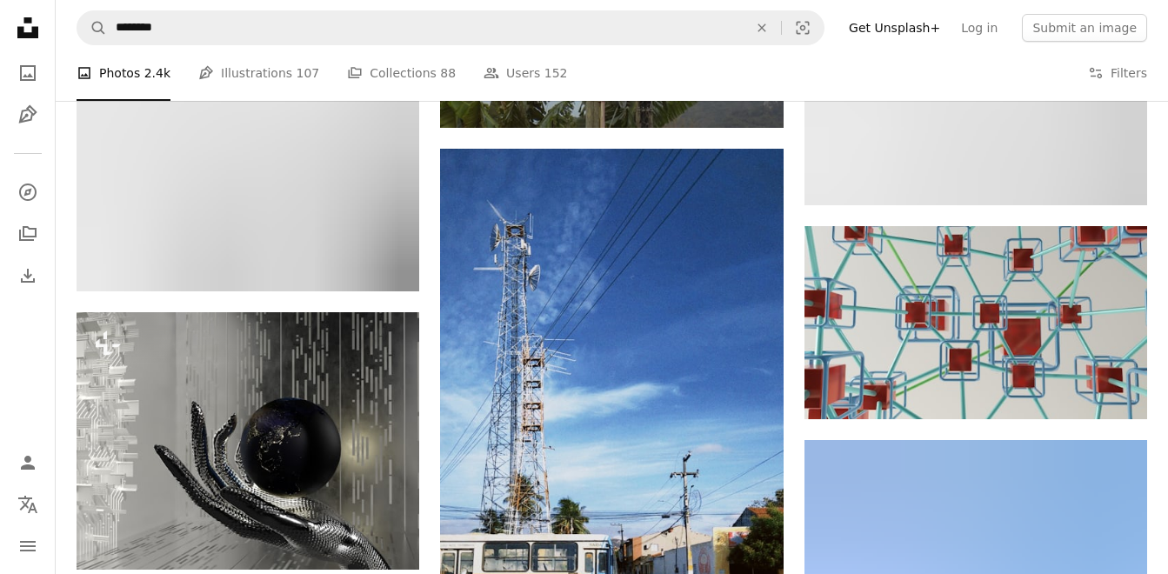
scroll to position [14173, 0]
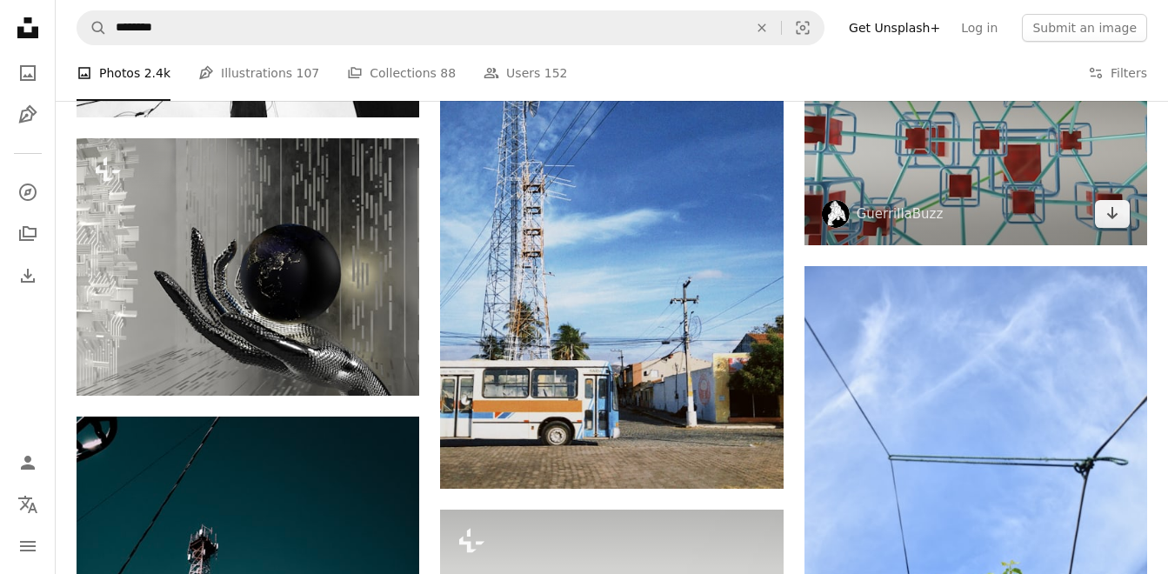
click at [943, 201] on img at bounding box center [975, 148] width 343 height 193
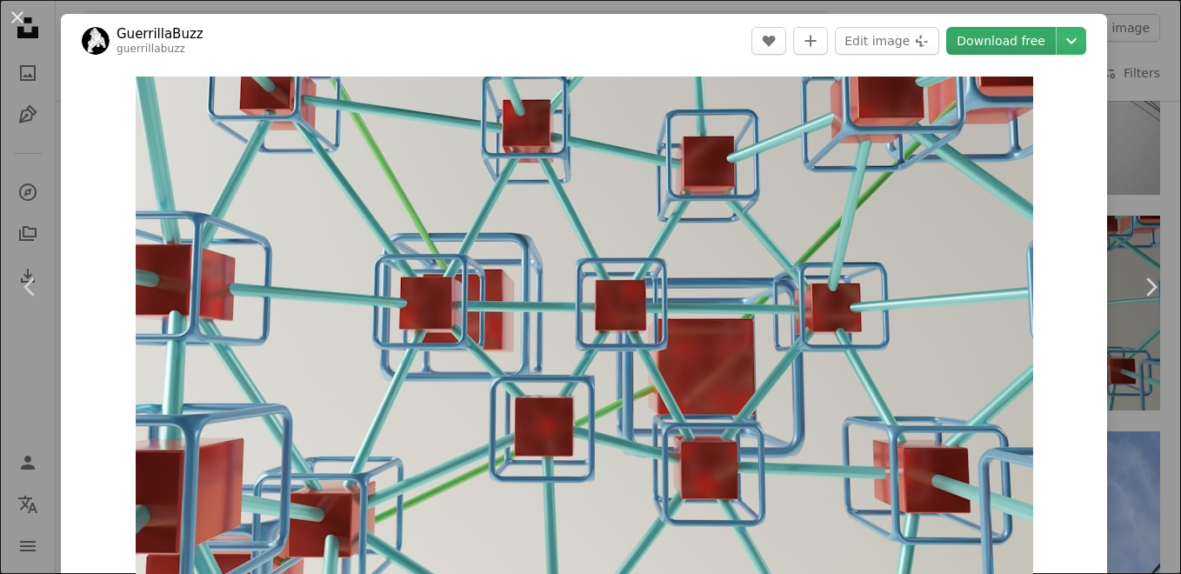
click at [973, 27] on link "Download free" at bounding box center [1001, 41] width 110 height 28
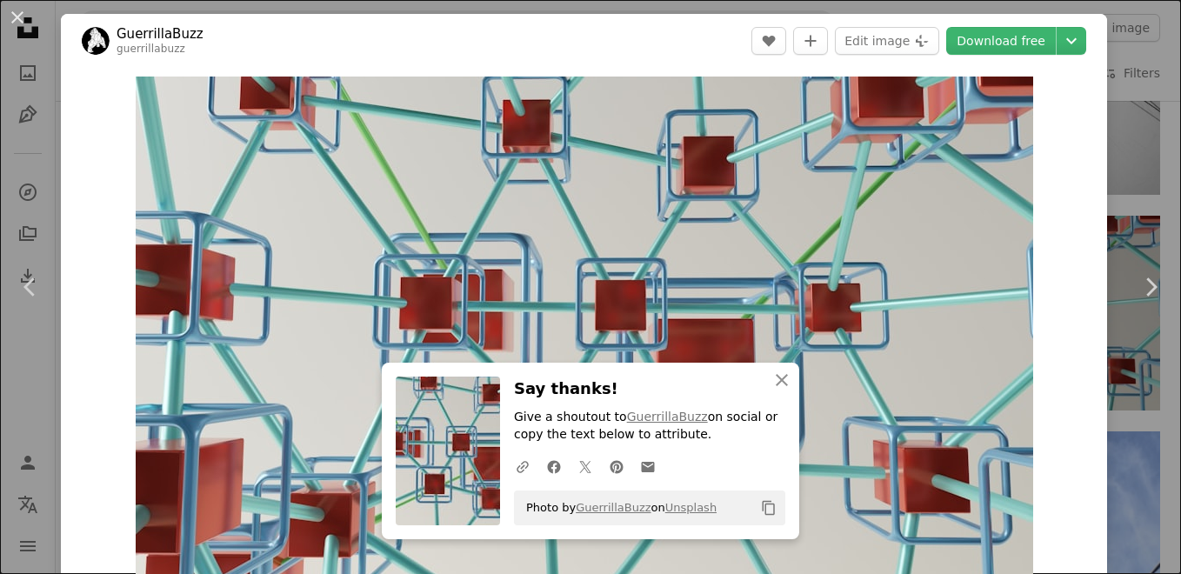
drag, startPoint x: 20, startPoint y: 13, endPoint x: 190, endPoint y: 70, distance: 179.6
click at [20, 14] on button "An X shape" at bounding box center [17, 17] width 21 height 21
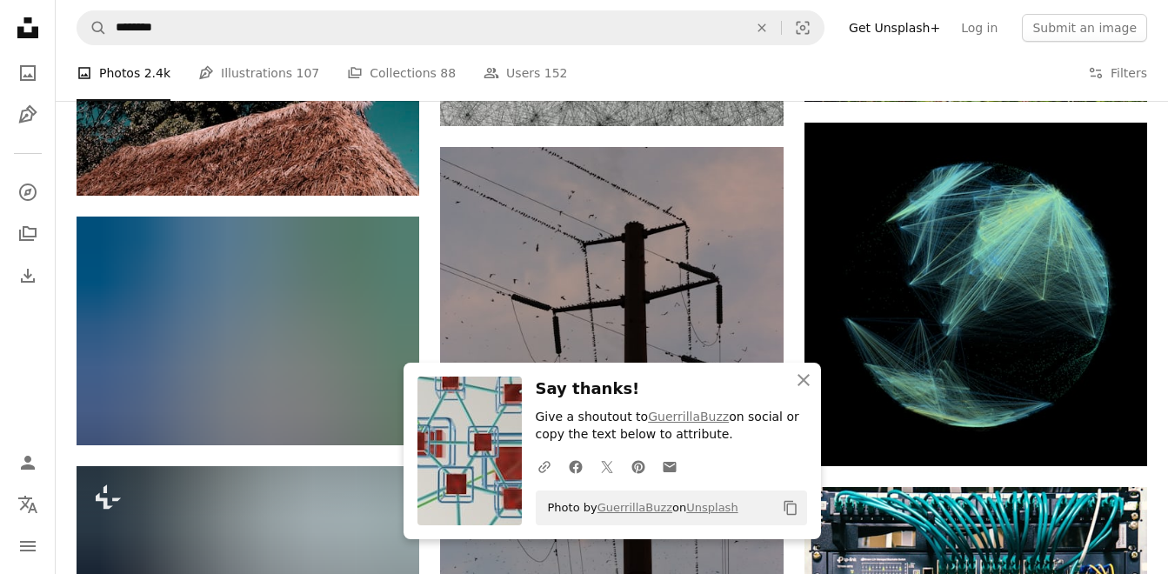
scroll to position [14869, 0]
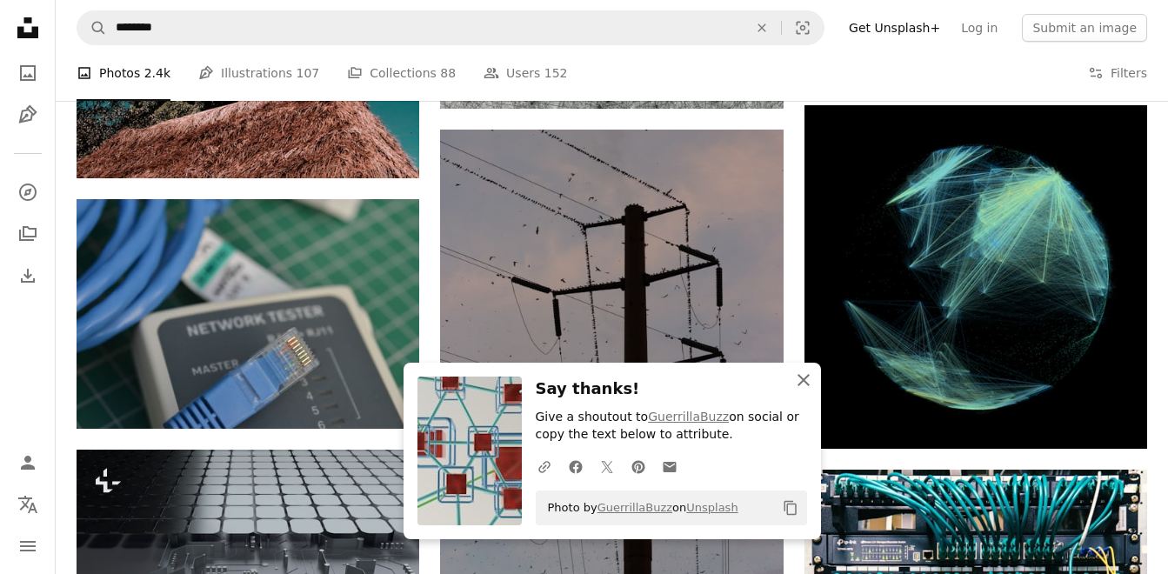
click at [810, 373] on icon "An X shape" at bounding box center [803, 380] width 21 height 21
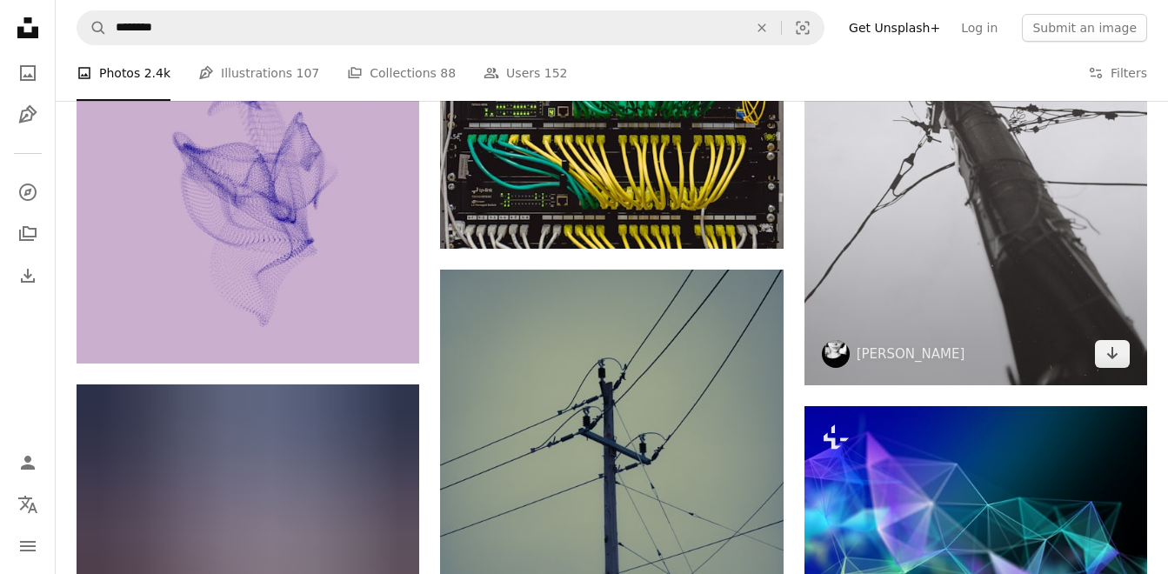
scroll to position [20260, 0]
